Goal: Information Seeking & Learning: Learn about a topic

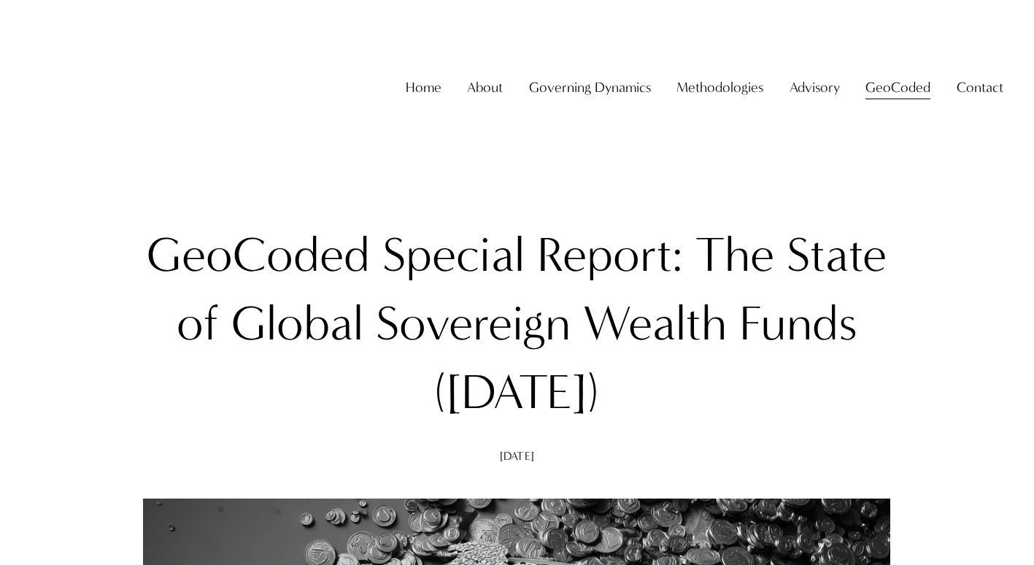
click at [418, 99] on link "Home" at bounding box center [424, 88] width 36 height 28
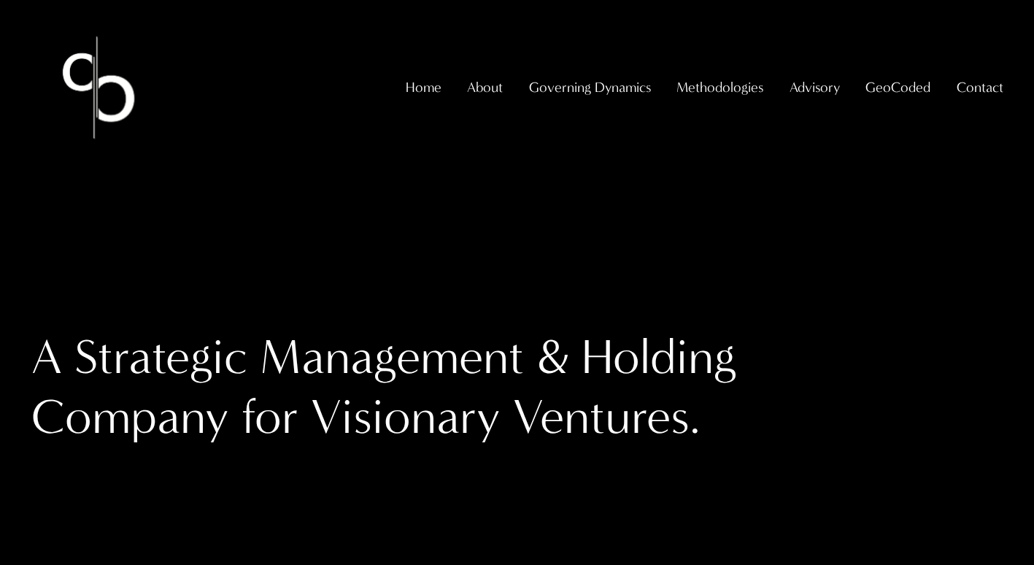
click at [484, 101] on span "About" at bounding box center [485, 88] width 36 height 26
click at [0, 0] on span "About The Firm" at bounding box center [0, 0] width 0 height 0
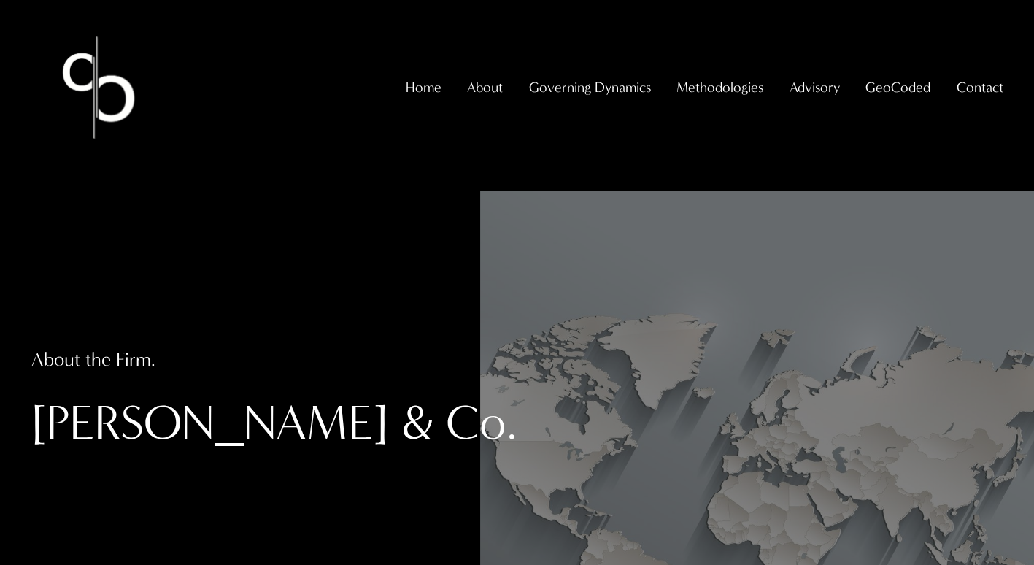
scroll to position [277, 0]
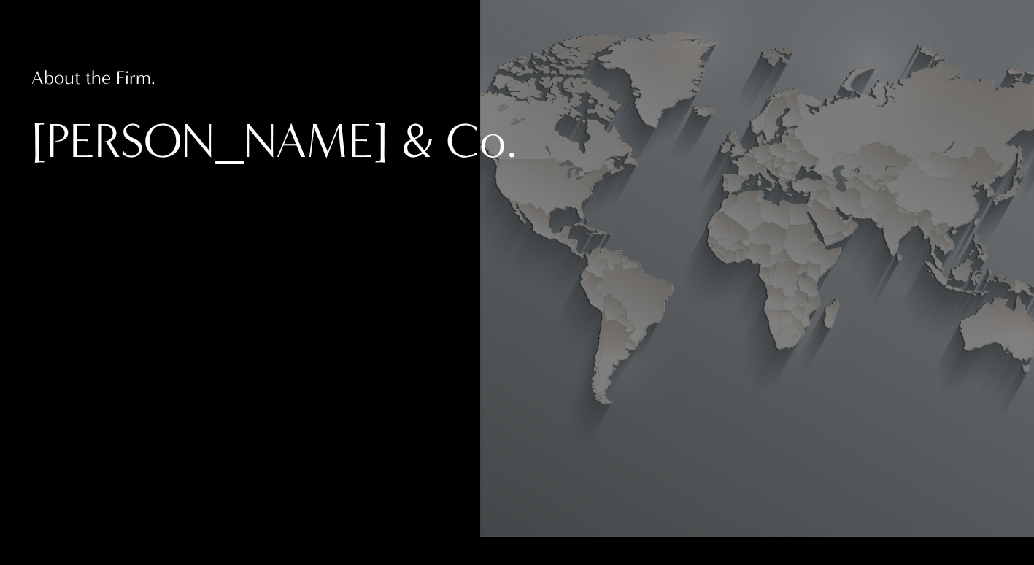
click at [157, 304] on div "About the Firm. Christopher Sanchez & Co." at bounding box center [517, 223] width 1034 height 628
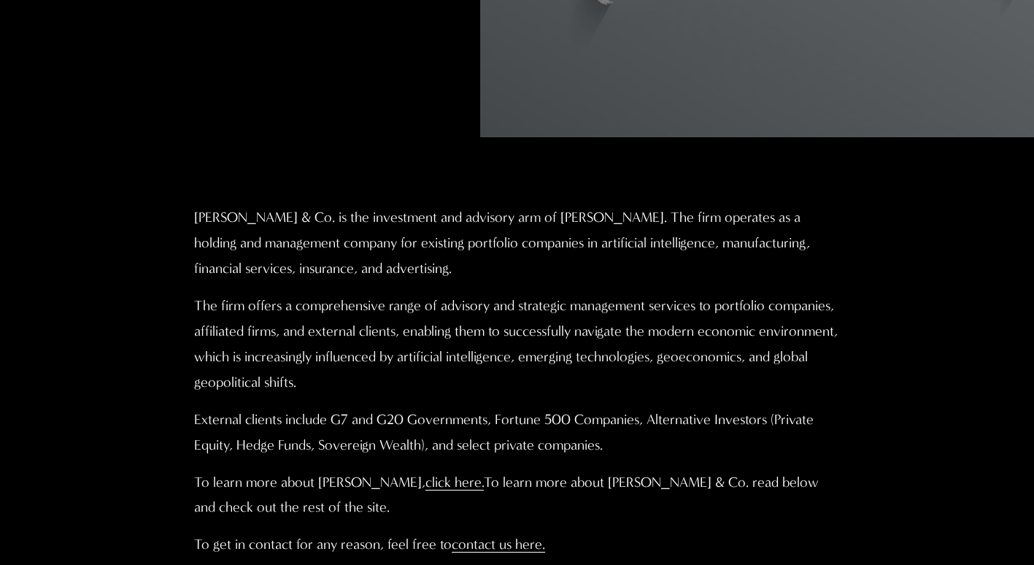
scroll to position [673, 0]
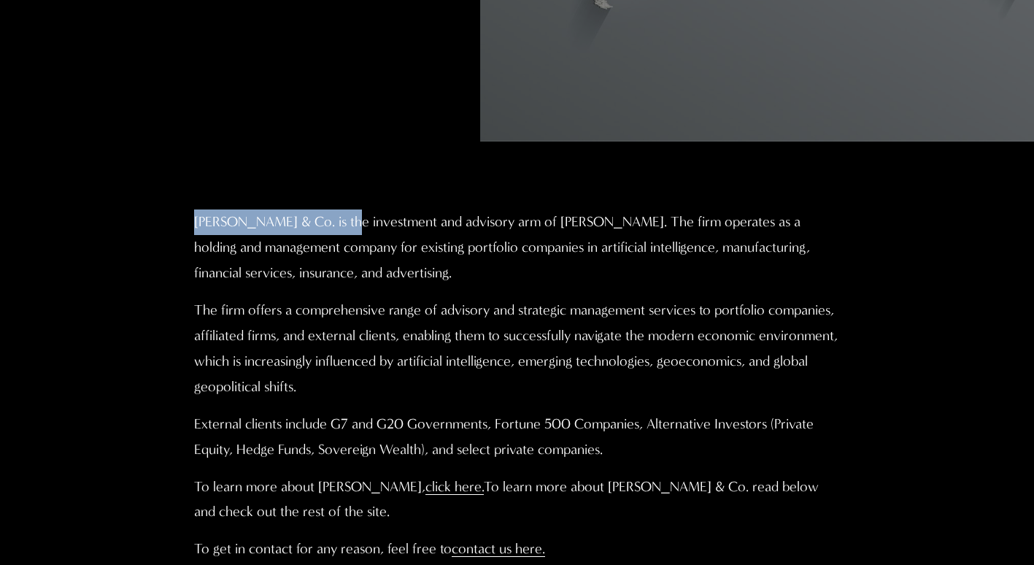
drag, startPoint x: 196, startPoint y: 226, endPoint x: 354, endPoint y: 230, distance: 158.4
click at [354, 230] on p "Christopher Sanchez & Co. is the investment and advisory arm of Professor Chris…" at bounding box center [516, 247] width 645 height 77
copy p "Christopher Sanchez & Co."
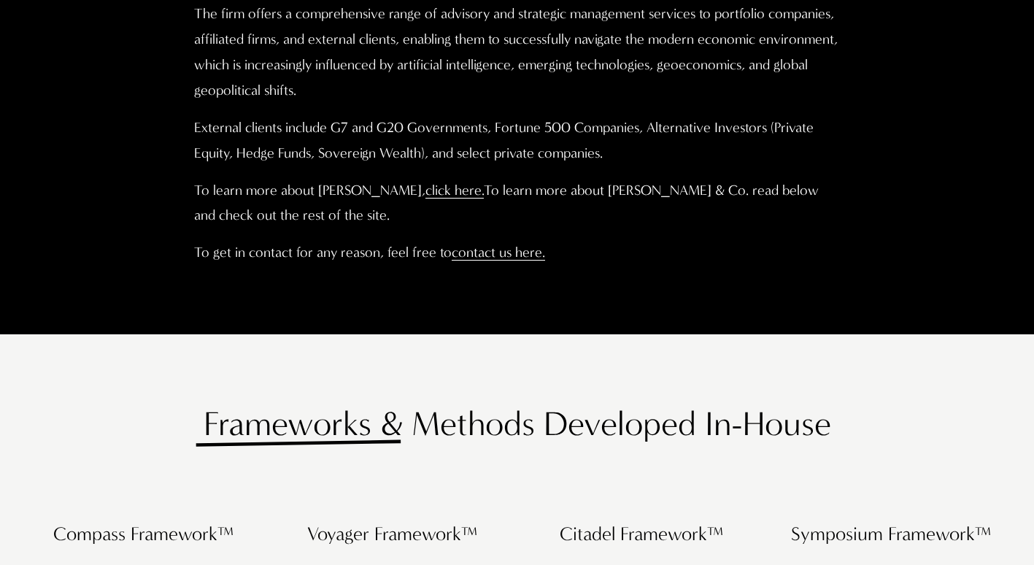
scroll to position [880, 0]
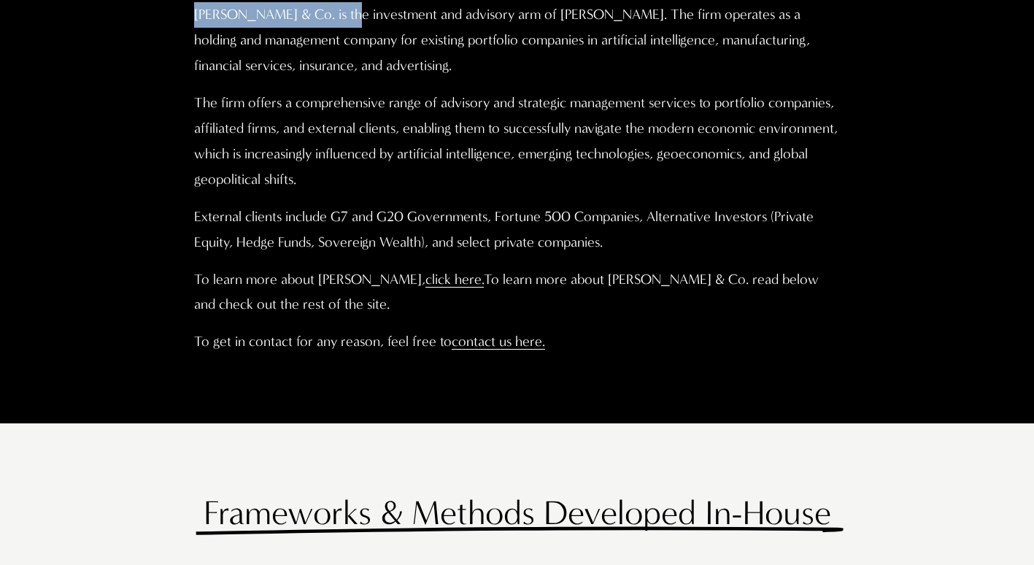
click at [484, 287] on link "click here." at bounding box center [454, 279] width 58 height 17
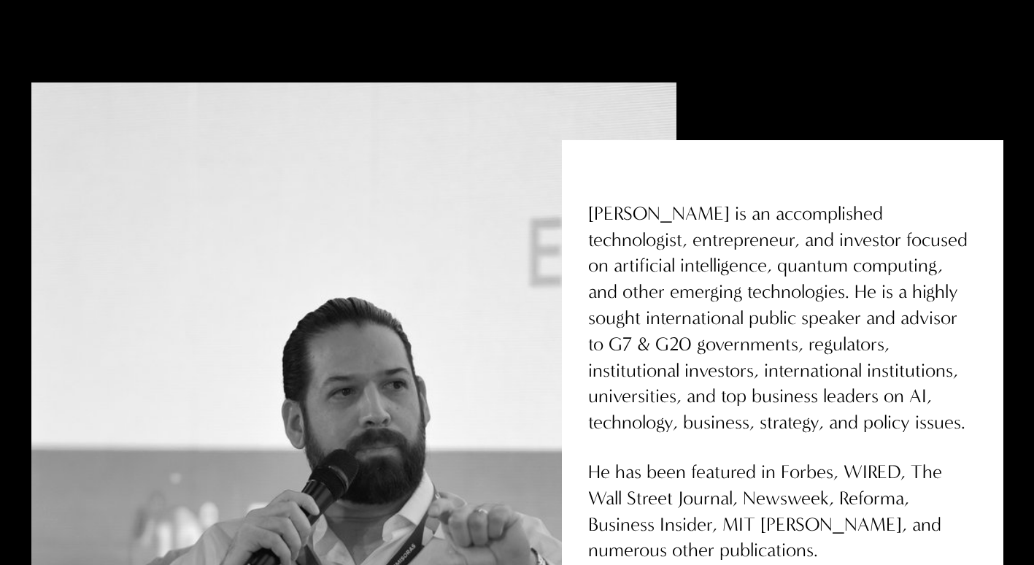
scroll to position [449, 0]
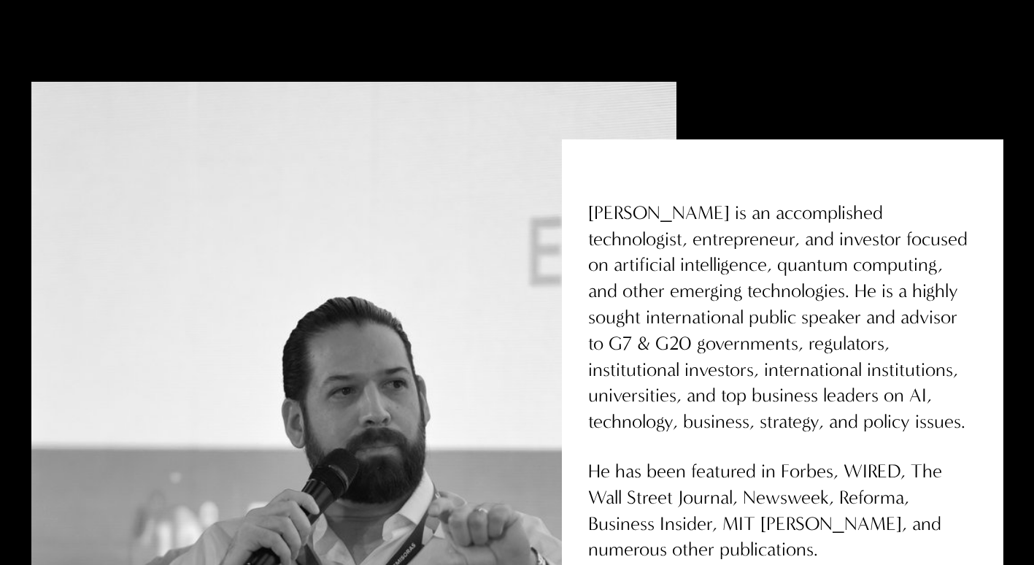
click at [173, 271] on div at bounding box center [353, 526] width 645 height 888
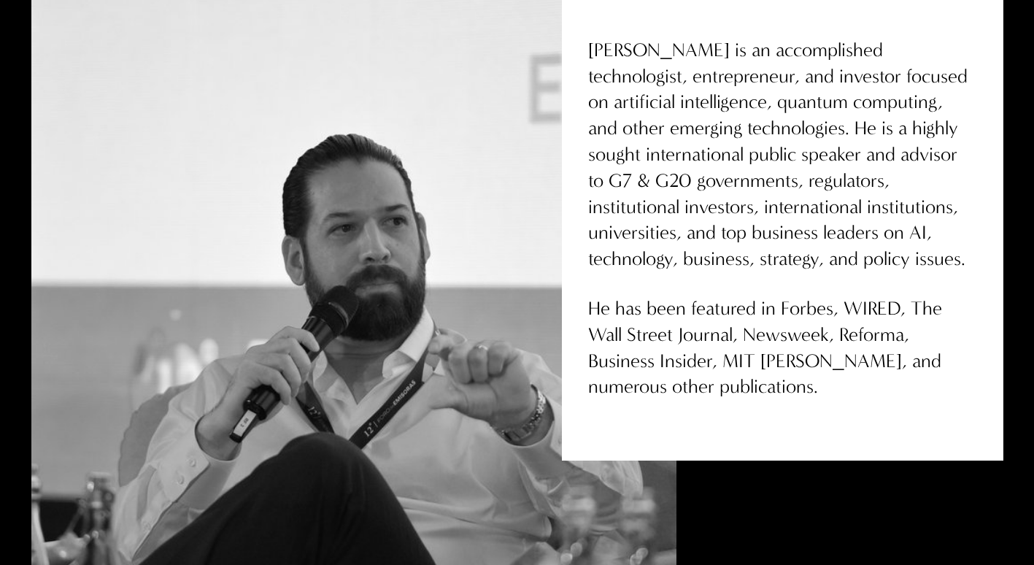
scroll to position [612, 0]
